Goal: Navigation & Orientation: Find specific page/section

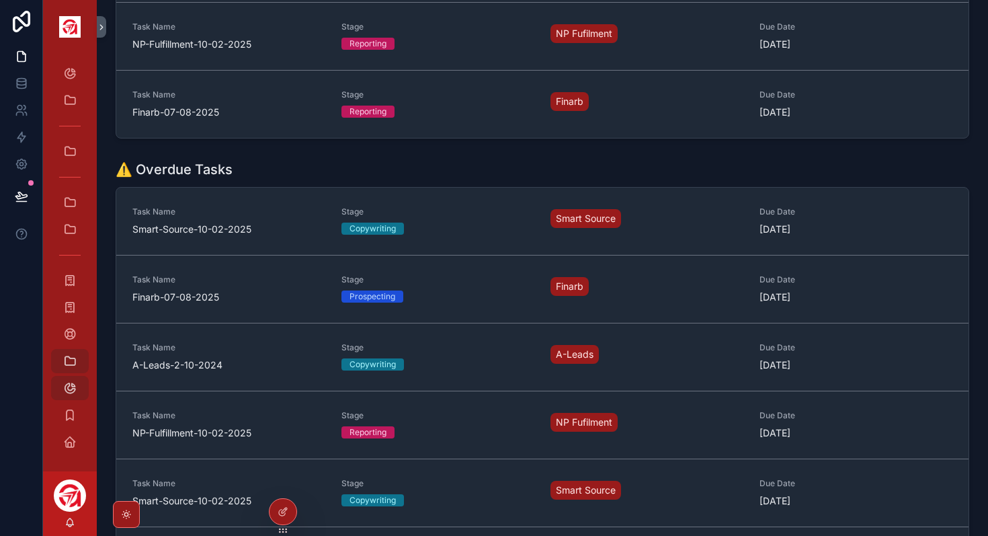
scroll to position [646, 0]
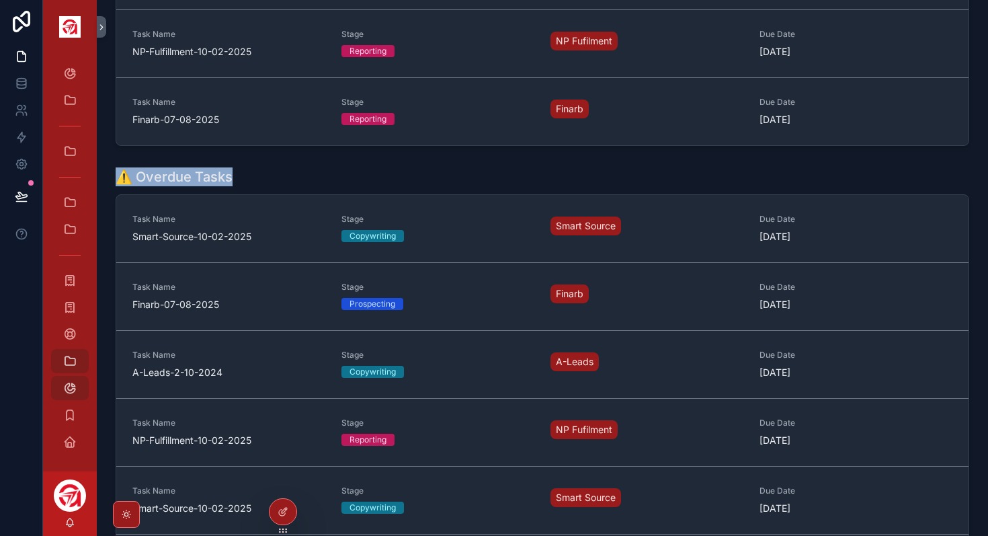
drag, startPoint x: 263, startPoint y: 177, endPoint x: 120, endPoint y: 177, distance: 143.1
click at [120, 177] on div "⚠️ Overdue Tasks" at bounding box center [542, 176] width 853 height 19
click at [139, 177] on h1 "⚠️ Overdue Tasks" at bounding box center [174, 176] width 117 height 19
drag, startPoint x: 134, startPoint y: 176, endPoint x: 249, endPoint y: 177, distance: 114.9
click at [249, 177] on div "⚠️ Overdue Tasks" at bounding box center [542, 176] width 853 height 19
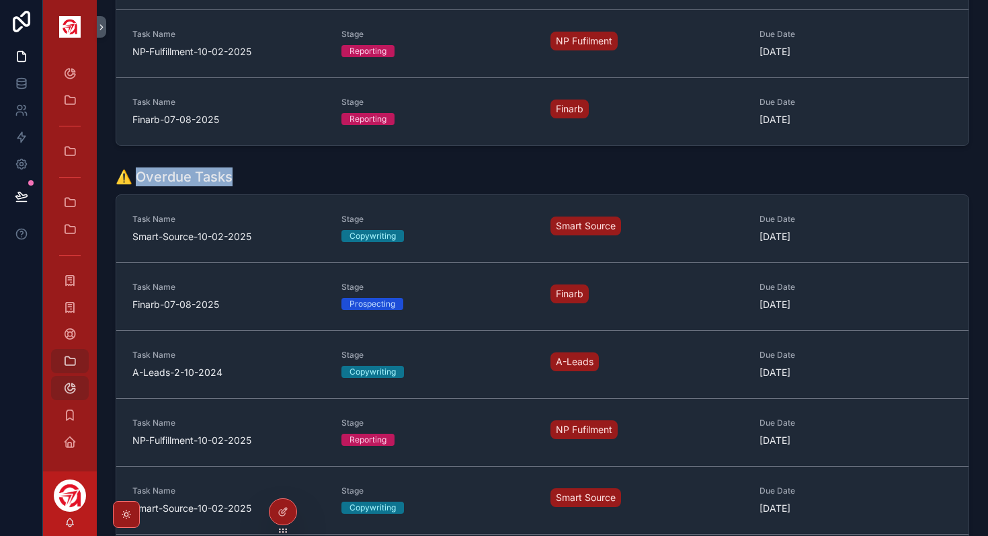
click at [249, 177] on div "⚠️ Overdue Tasks" at bounding box center [542, 176] width 853 height 19
drag, startPoint x: 249, startPoint y: 177, endPoint x: 116, endPoint y: 167, distance: 133.4
click at [116, 167] on div "⚠️ Overdue Tasks" at bounding box center [542, 176] width 853 height 19
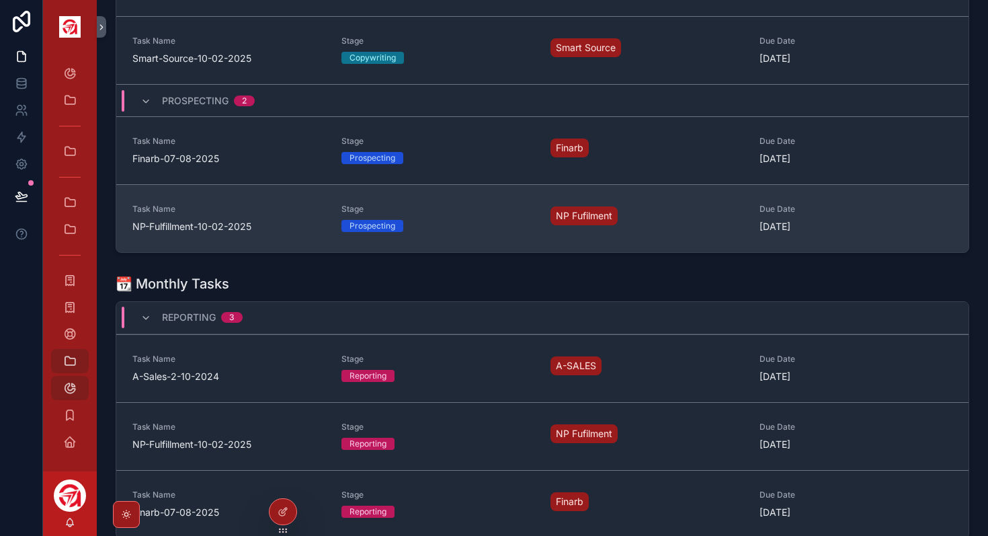
scroll to position [0, 0]
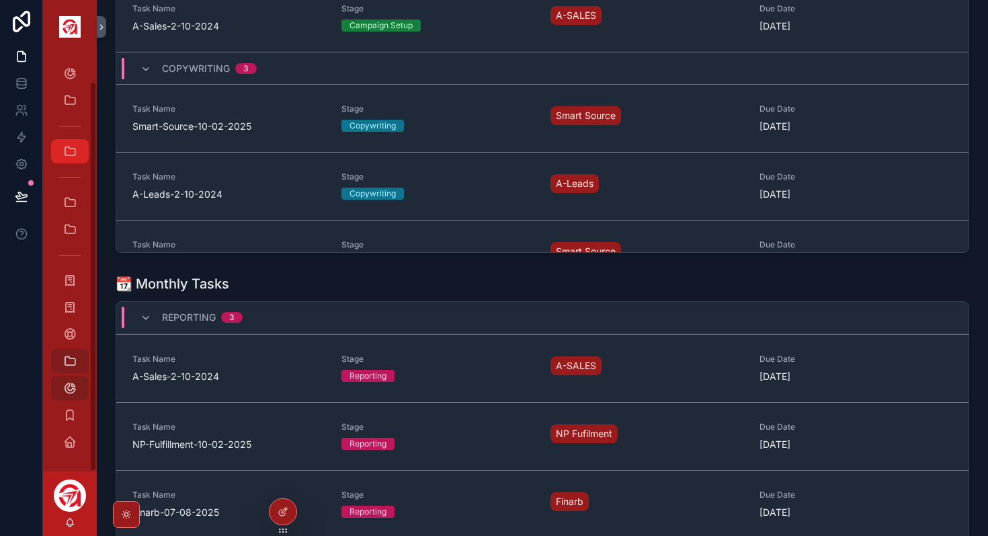
click at [82, 161] on link "[DOMAIN_NAME] KPIs" at bounding box center [70, 151] width 38 height 24
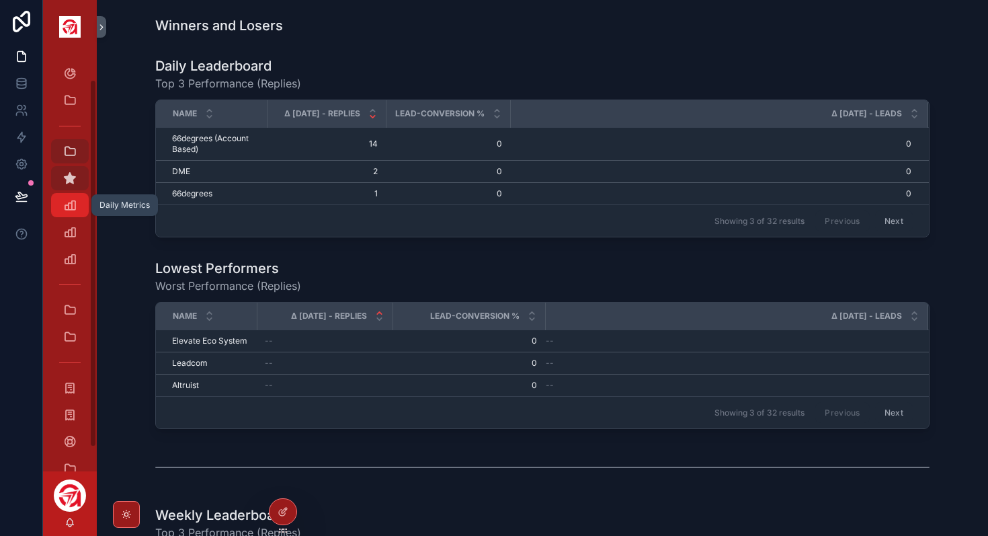
click at [67, 206] on icon "scrollable content" at bounding box center [69, 204] width 13 height 13
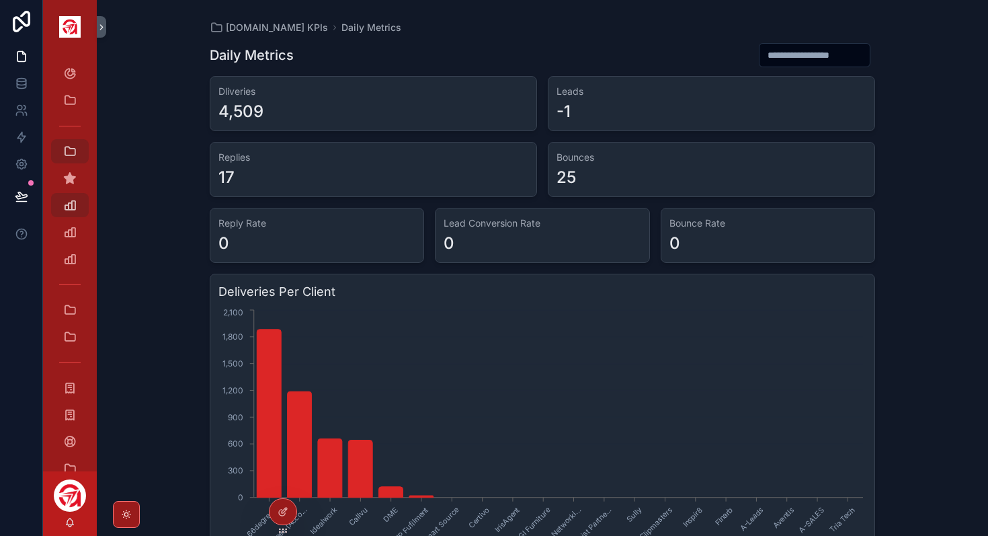
scroll to position [38, 0]
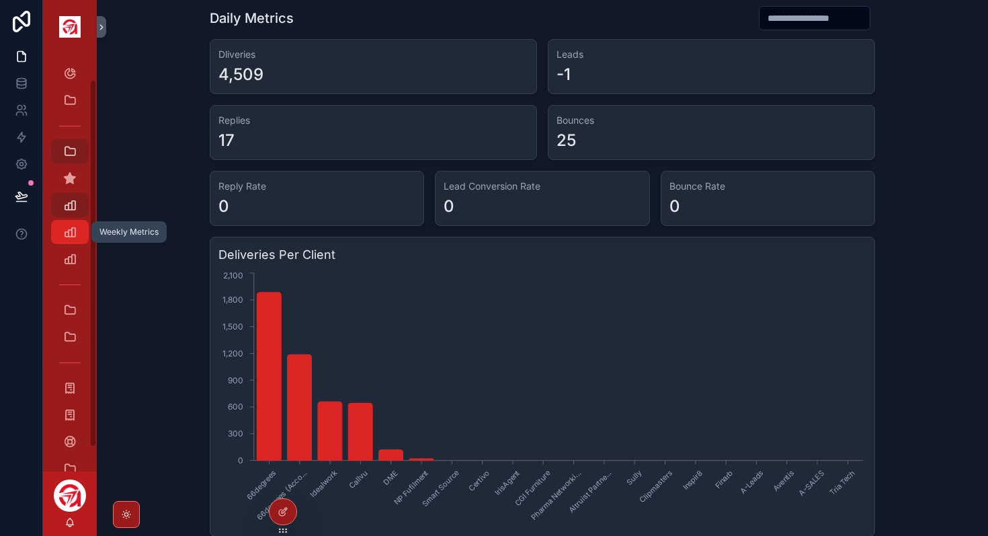
click at [53, 235] on link "Weekly Metrics" at bounding box center [70, 232] width 38 height 24
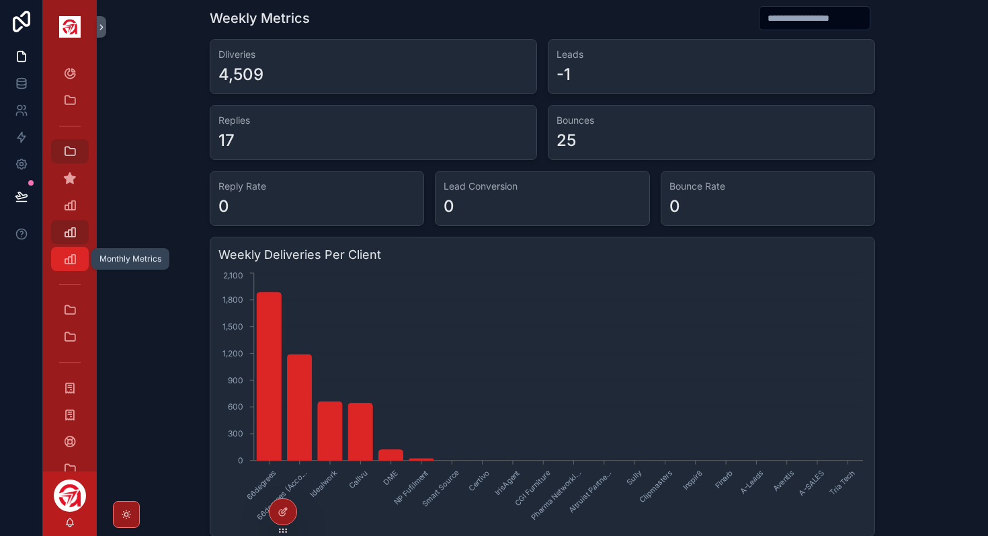
click at [70, 259] on icon "scrollable content" at bounding box center [69, 258] width 13 height 13
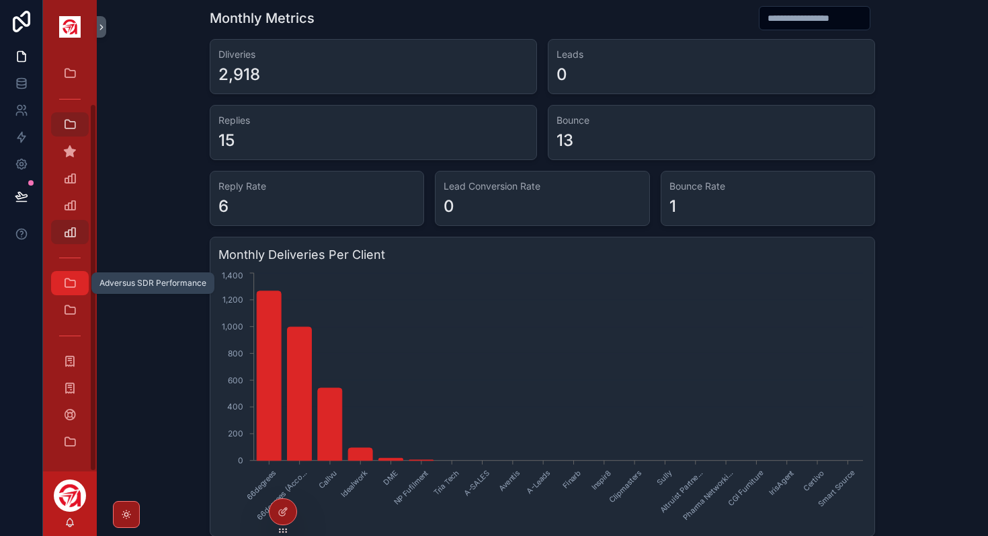
click at [66, 283] on icon "scrollable content" at bounding box center [69, 282] width 13 height 13
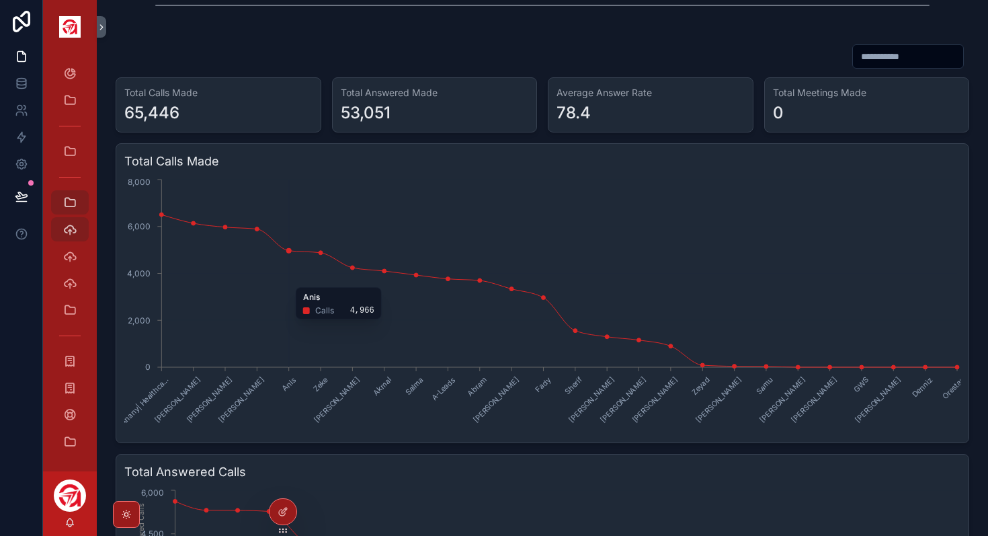
scroll to position [492, 0]
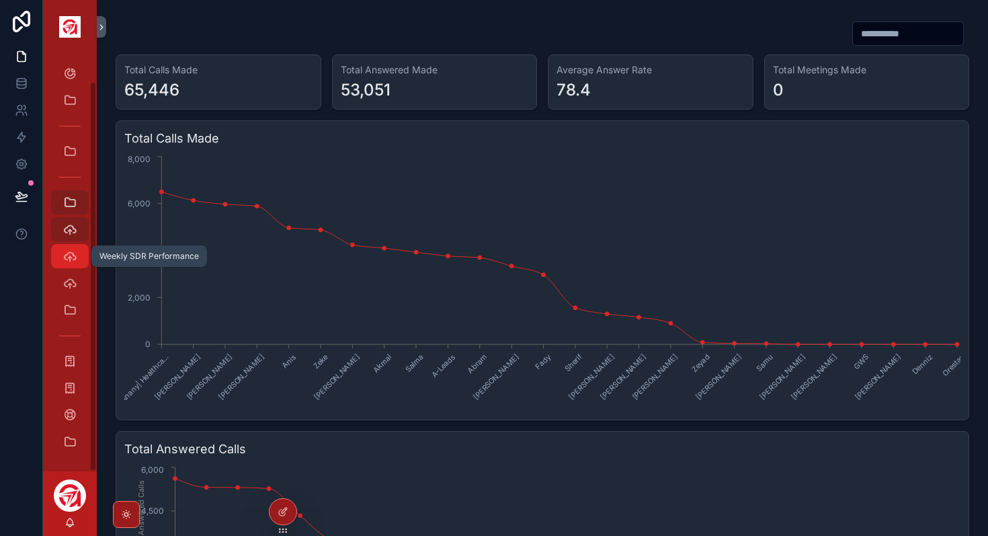
click at [69, 255] on icon "scrollable content" at bounding box center [69, 255] width 13 height 13
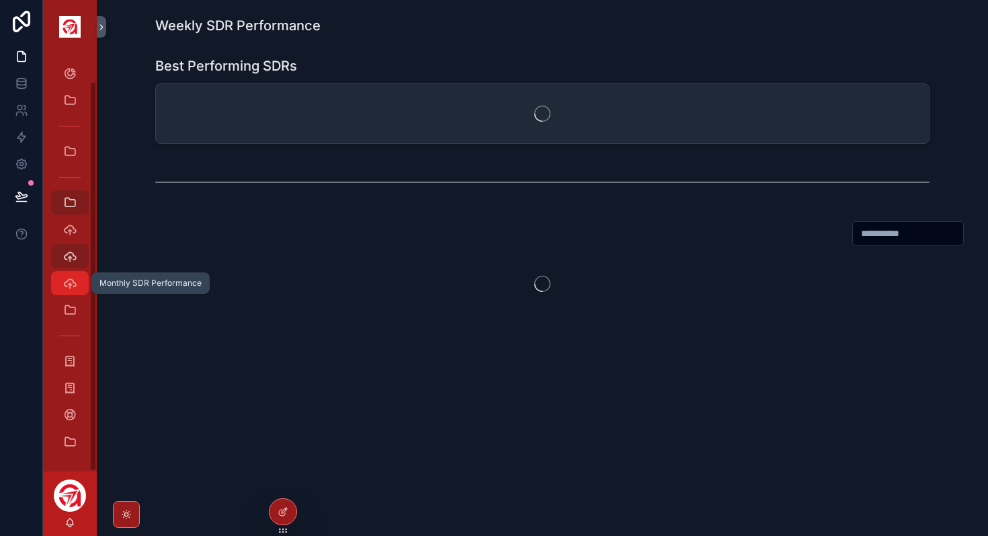
click at [73, 290] on div "Monthly SDR Performance" at bounding box center [70, 283] width 22 height 22
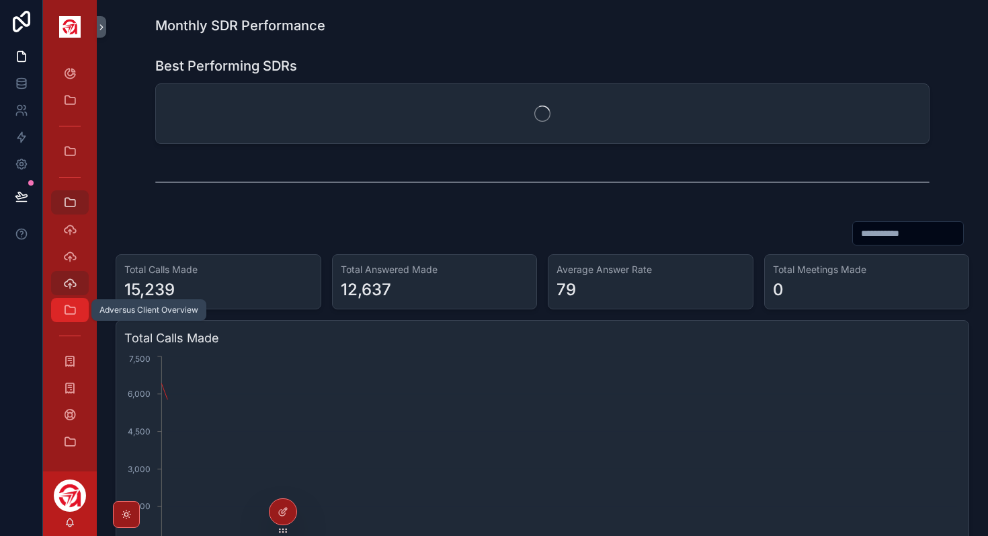
click at [73, 316] on div "Adversus Client Overview" at bounding box center [70, 310] width 22 height 22
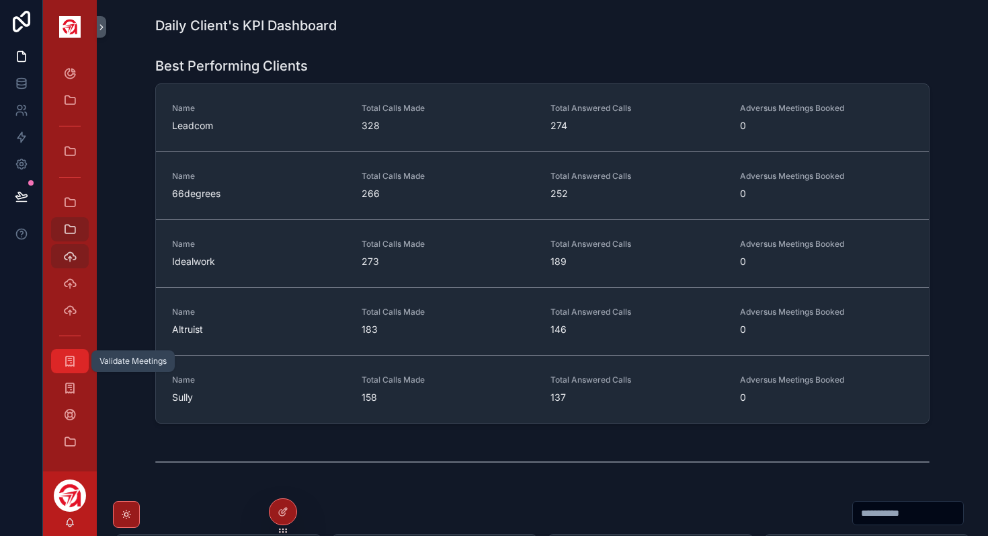
click at [70, 366] on icon "scrollable content" at bounding box center [69, 360] width 13 height 13
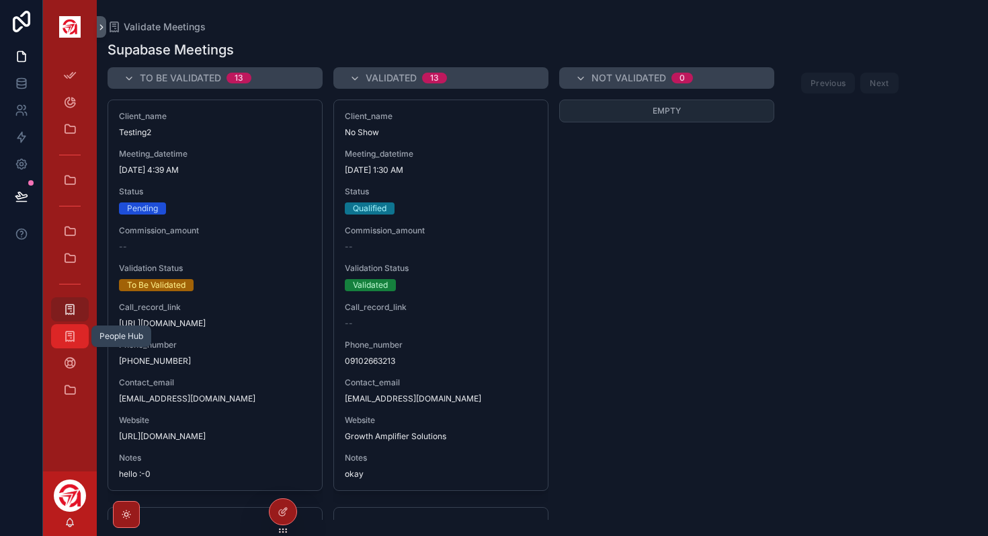
click at [69, 341] on icon "scrollable content" at bounding box center [69, 335] width 13 height 13
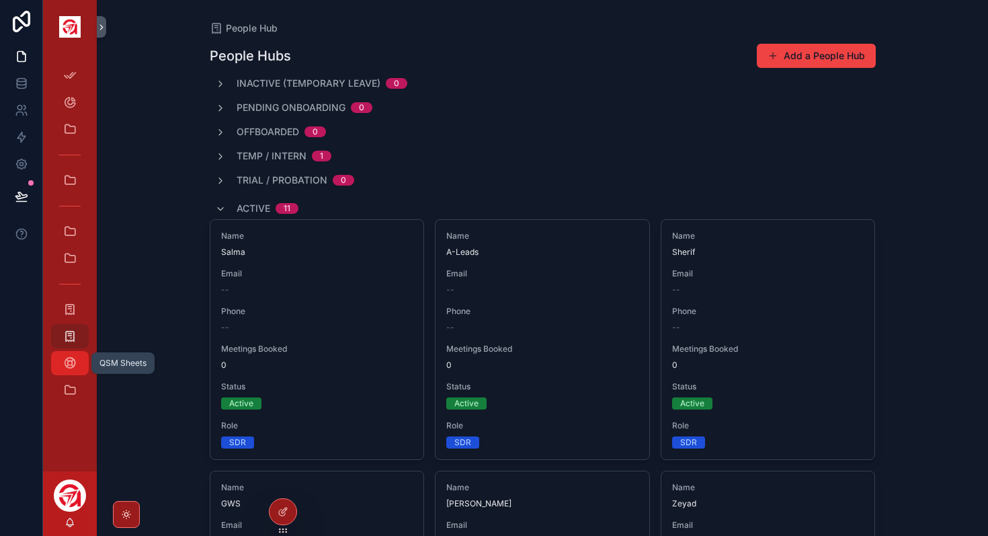
click at [75, 363] on icon "scrollable content" at bounding box center [69, 362] width 13 height 13
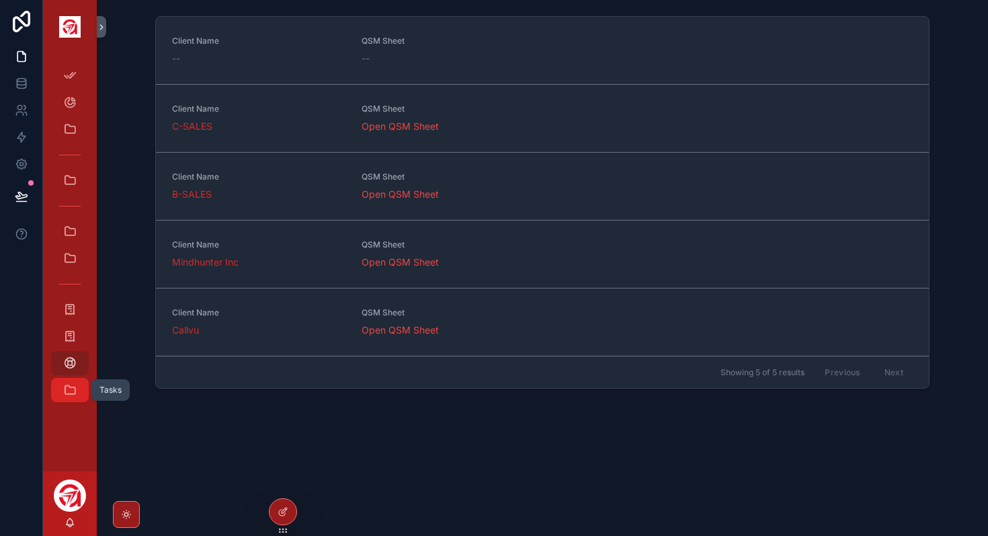
click at [65, 394] on icon "scrollable content" at bounding box center [69, 389] width 13 height 13
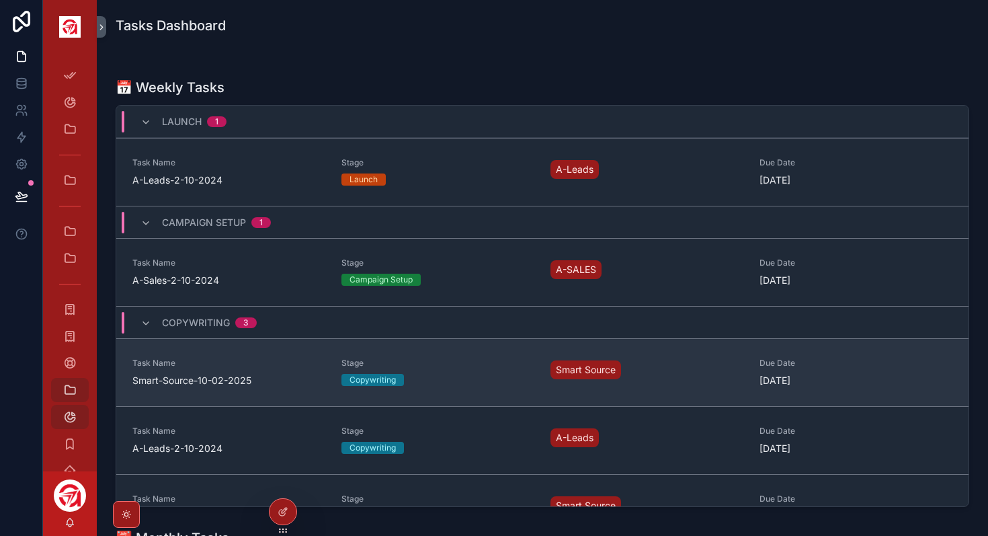
scroll to position [204, 0]
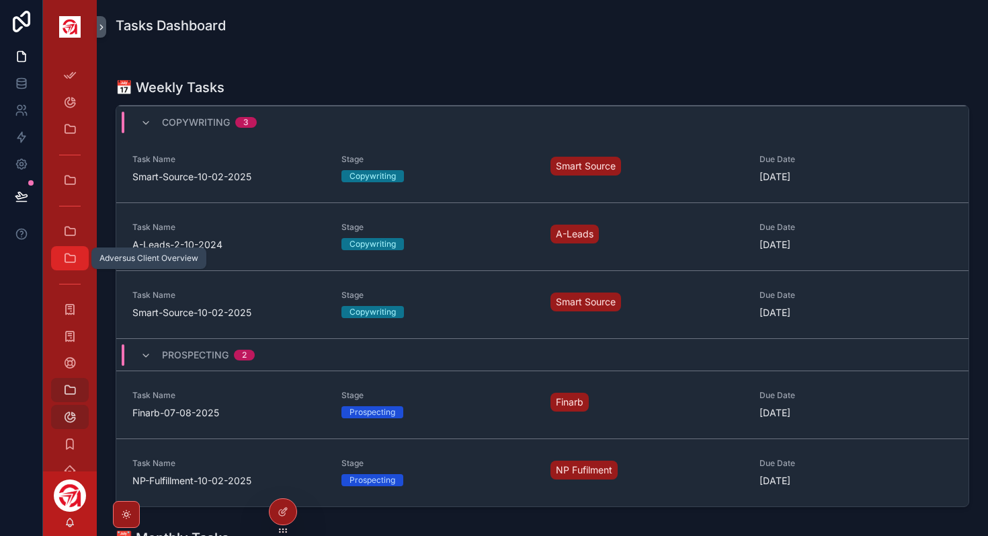
click at [79, 263] on div "Adversus Client Overview" at bounding box center [70, 258] width 22 height 22
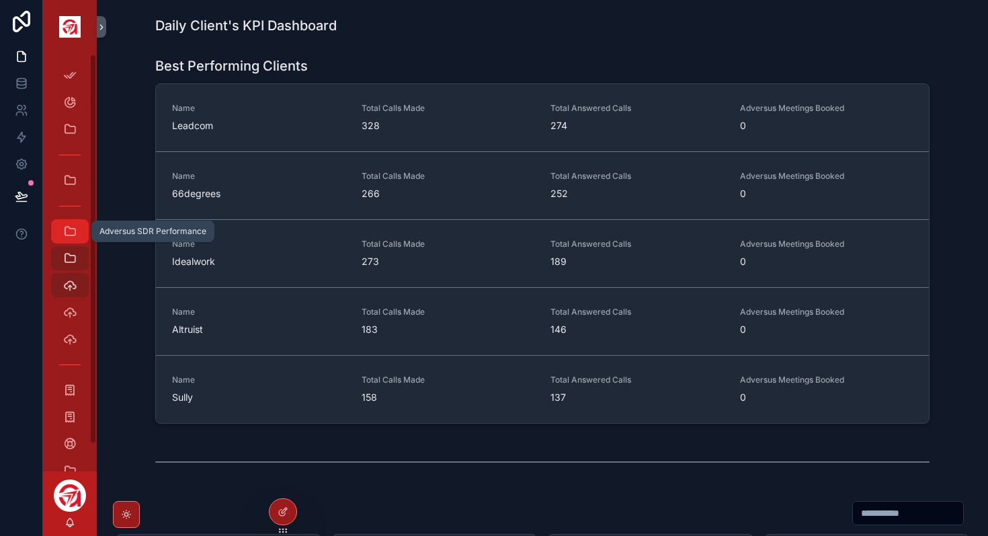
click at [69, 232] on icon "scrollable content" at bounding box center [69, 230] width 13 height 13
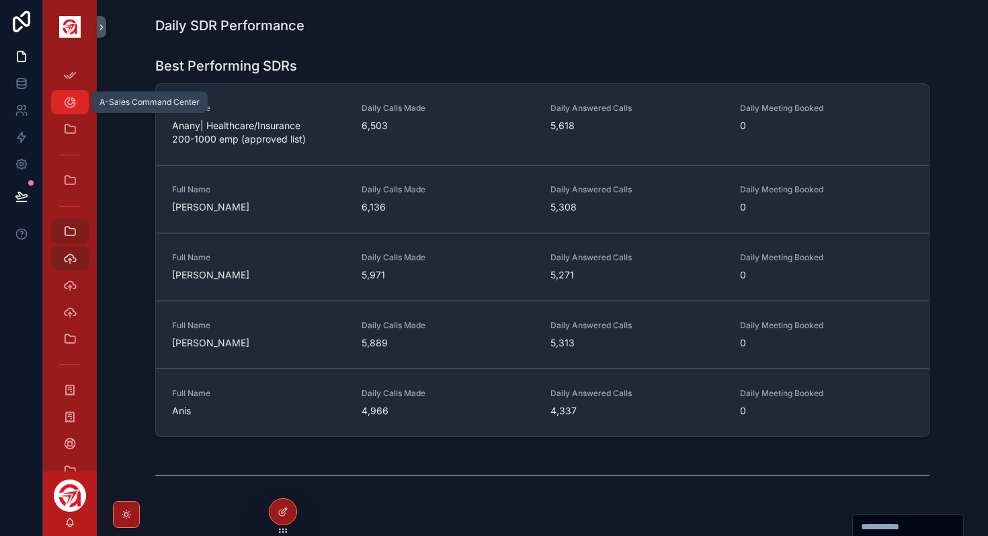
click at [71, 112] on div "A-Sales Command Center" at bounding box center [70, 102] width 22 height 22
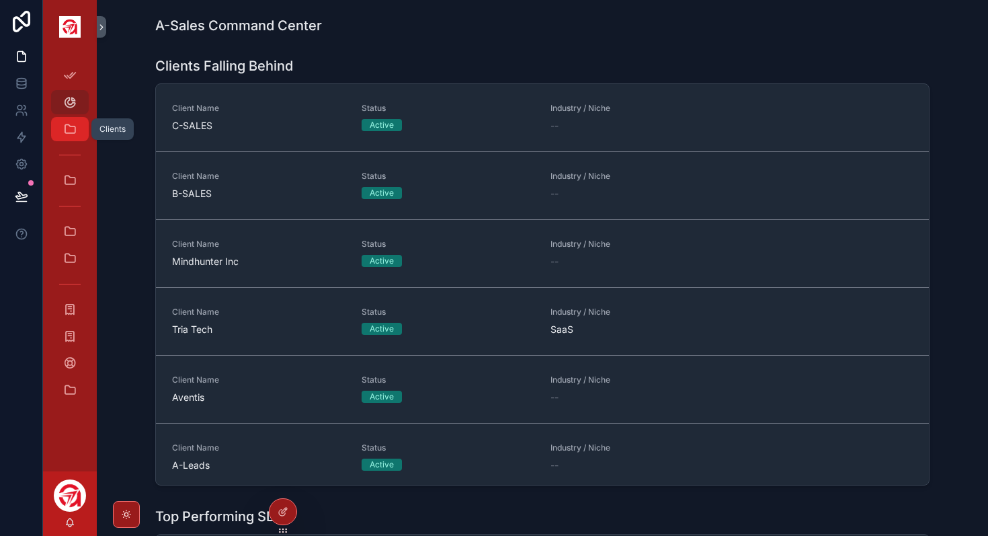
click at [74, 126] on icon "scrollable content" at bounding box center [69, 128] width 13 height 13
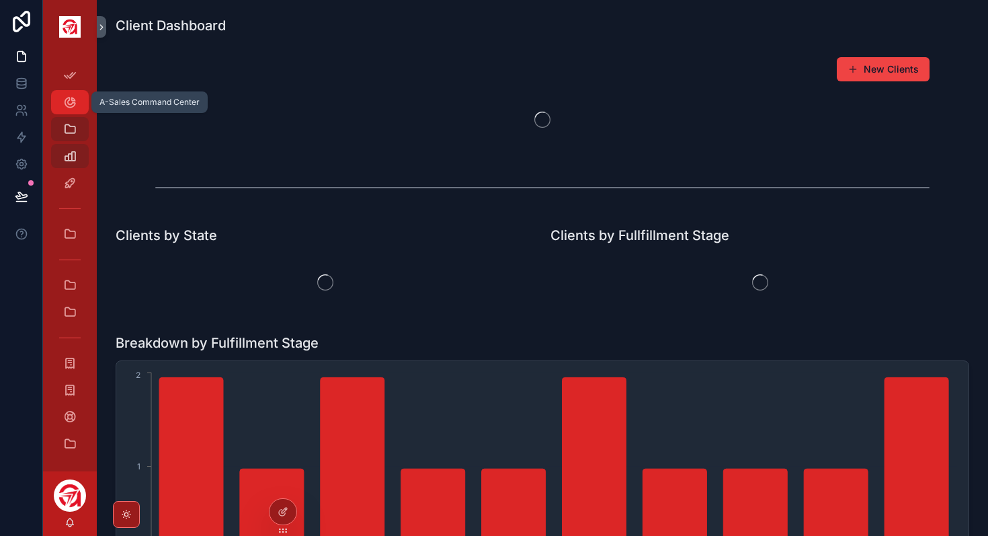
click at [72, 102] on icon "scrollable content" at bounding box center [69, 101] width 13 height 13
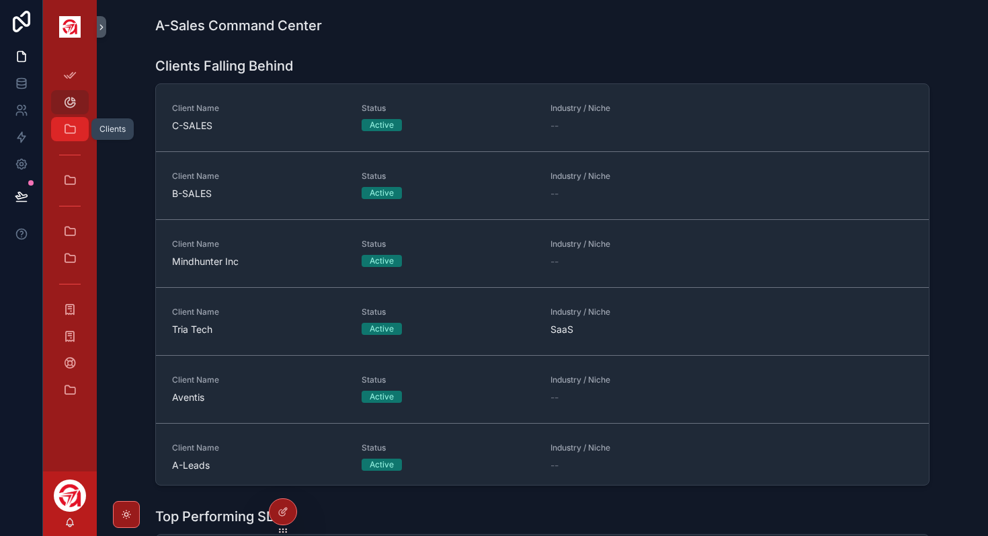
click at [70, 130] on icon "scrollable content" at bounding box center [69, 128] width 13 height 13
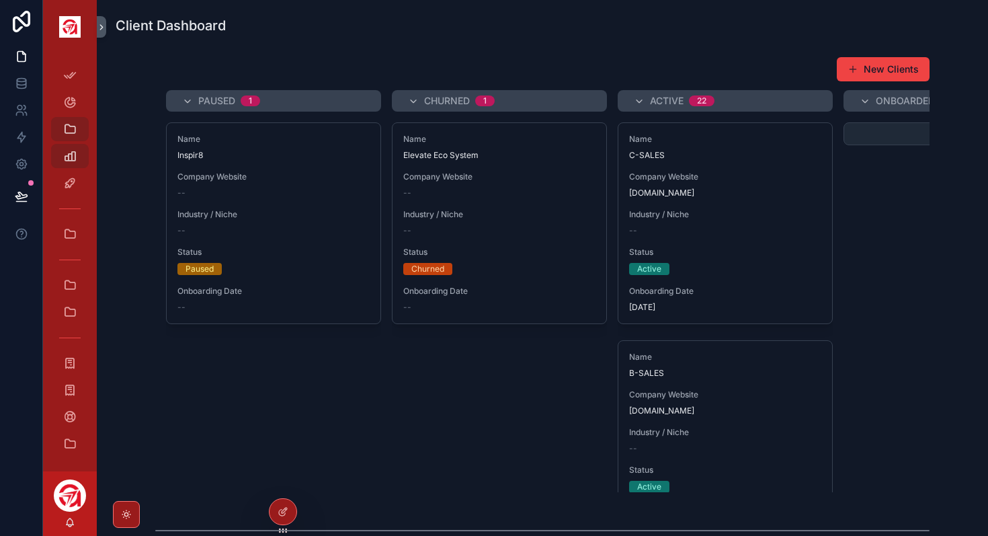
scroll to position [345, 0]
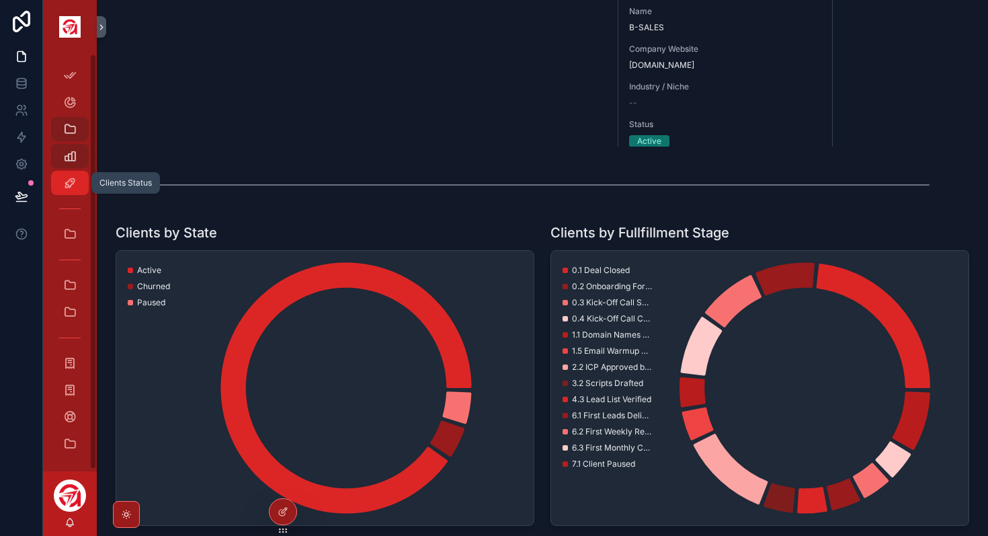
click at [69, 189] on icon "scrollable content" at bounding box center [69, 182] width 13 height 13
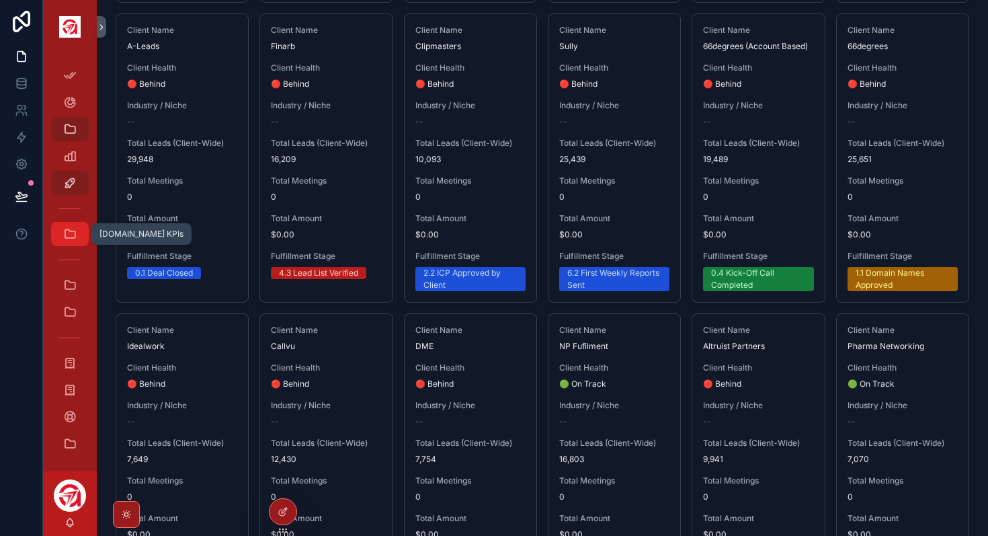
click at [69, 241] on div "[DOMAIN_NAME] KPIs" at bounding box center [70, 234] width 22 height 22
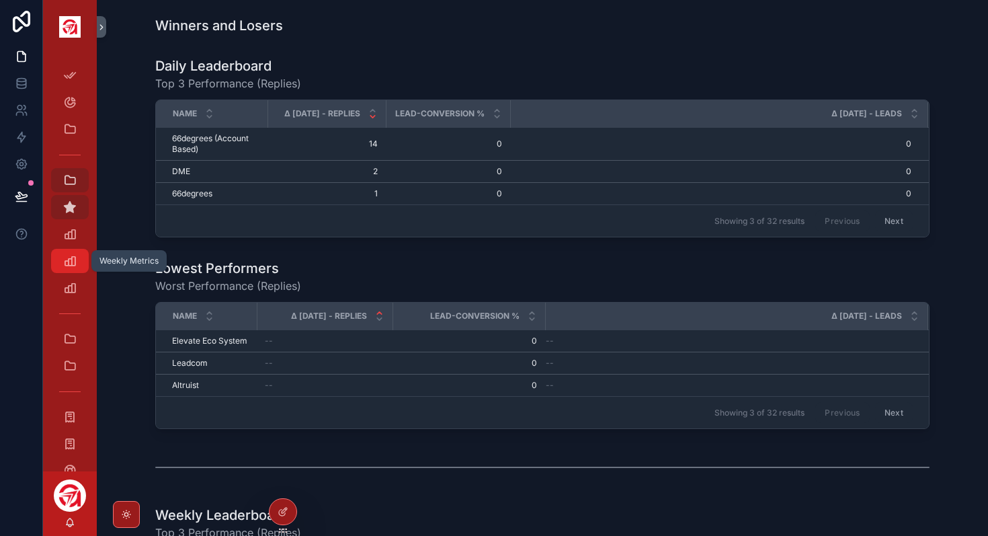
click at [69, 258] on icon "scrollable content" at bounding box center [69, 260] width 13 height 13
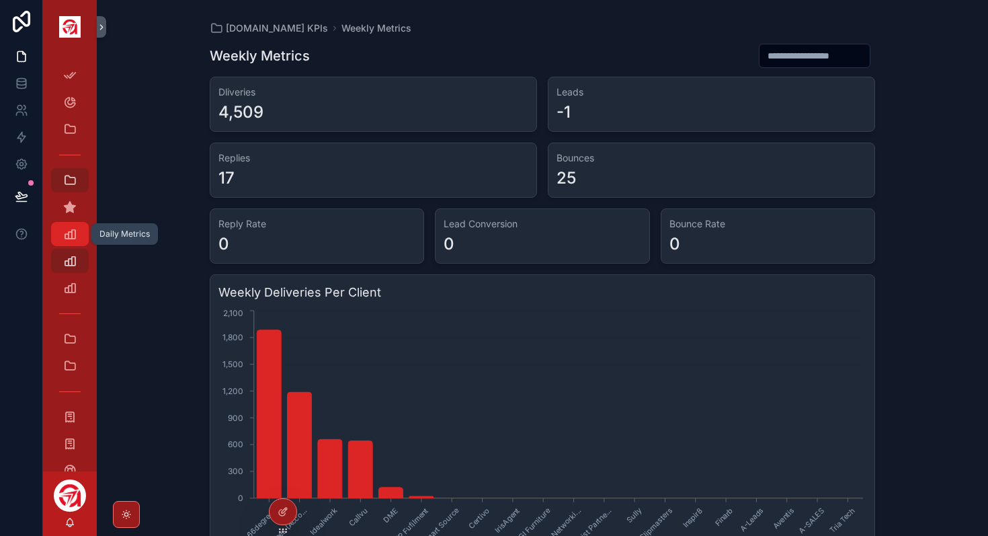
click at [70, 238] on icon "scrollable content" at bounding box center [69, 233] width 13 height 13
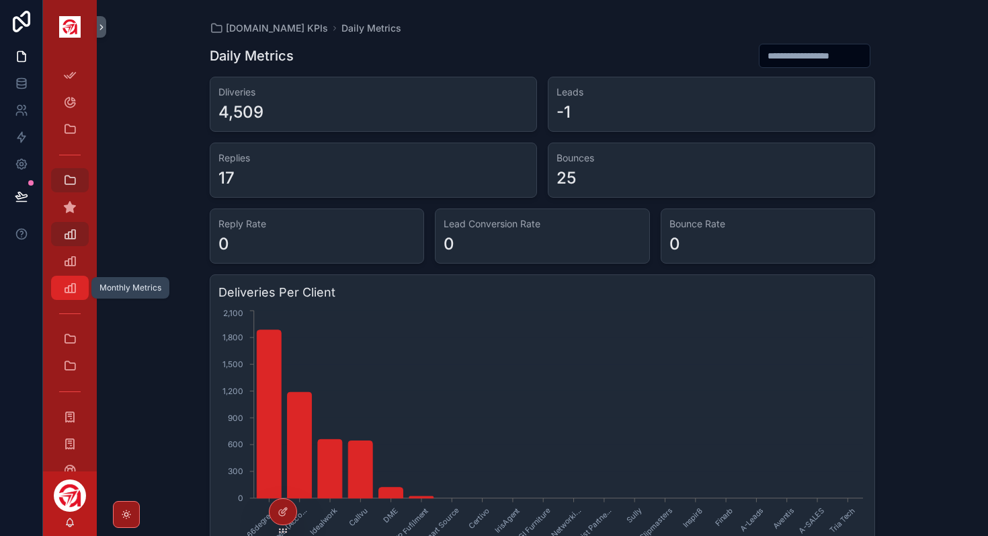
click at [73, 293] on icon "scrollable content" at bounding box center [69, 287] width 13 height 13
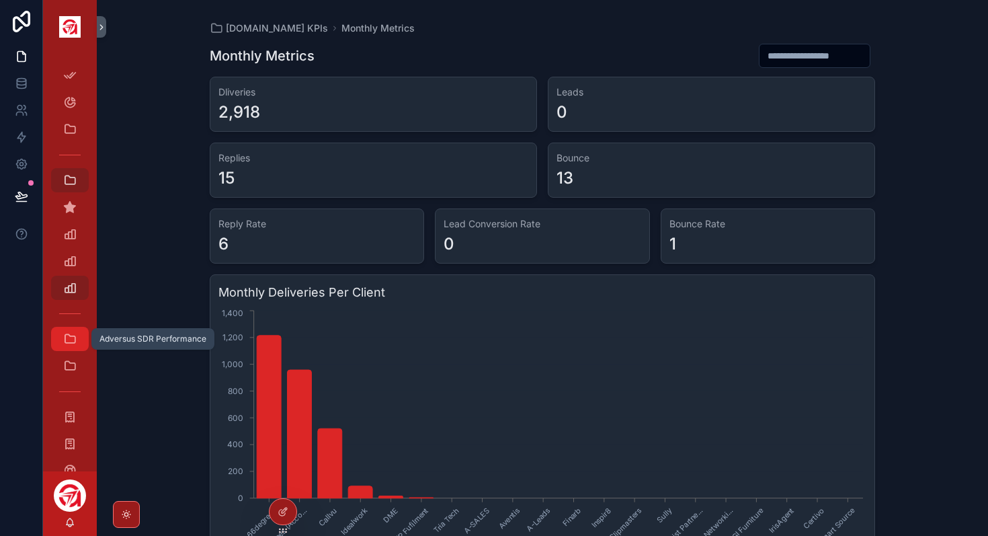
click at [72, 339] on icon "scrollable content" at bounding box center [69, 338] width 13 height 13
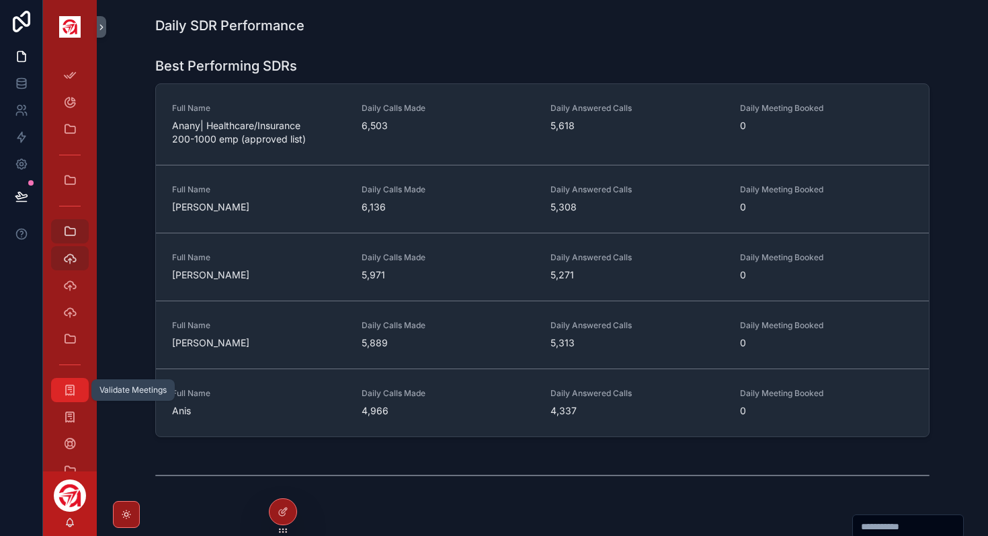
click at [67, 387] on icon "scrollable content" at bounding box center [69, 389] width 13 height 13
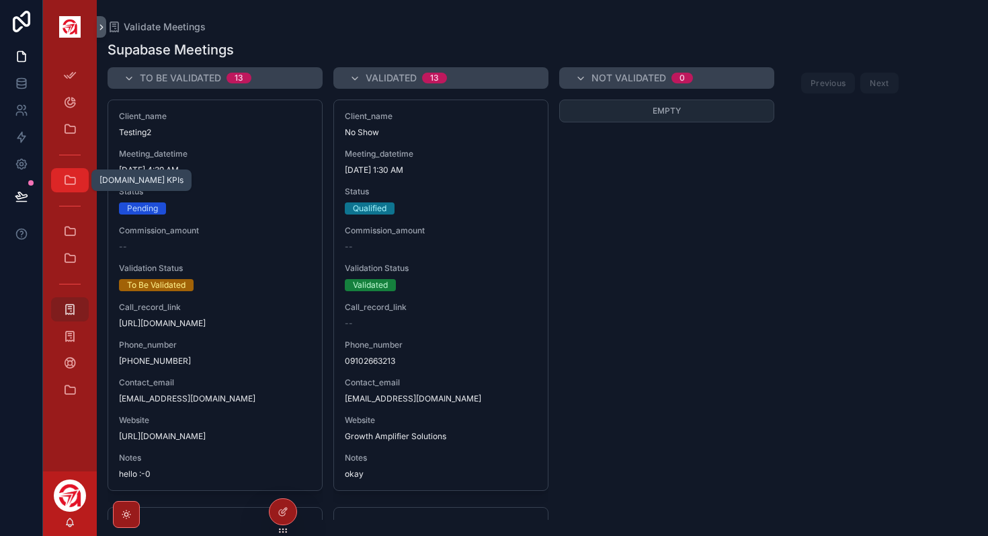
click at [72, 182] on icon "scrollable content" at bounding box center [69, 179] width 13 height 13
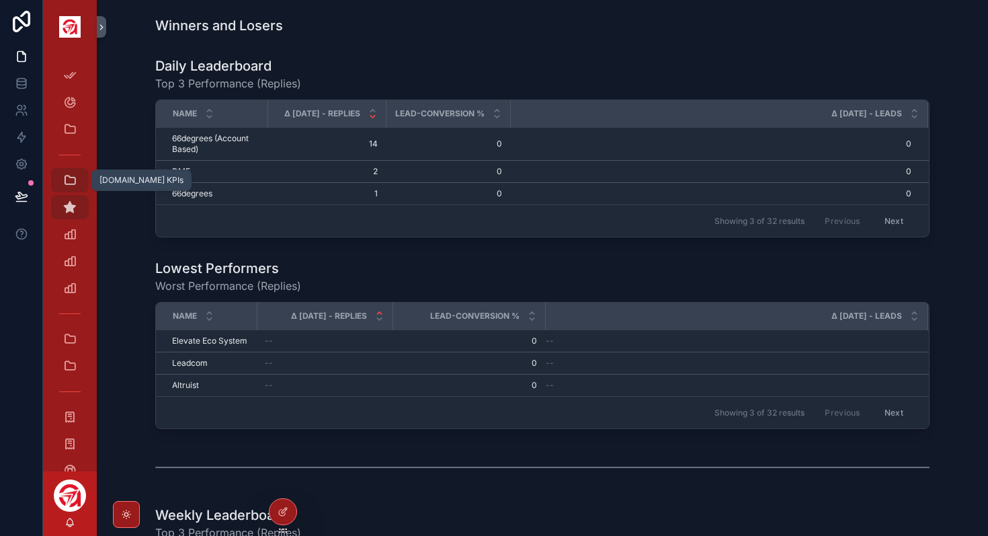
click at [71, 184] on icon "scrollable content" at bounding box center [69, 179] width 13 height 13
